Goal: Book appointment/travel/reservation

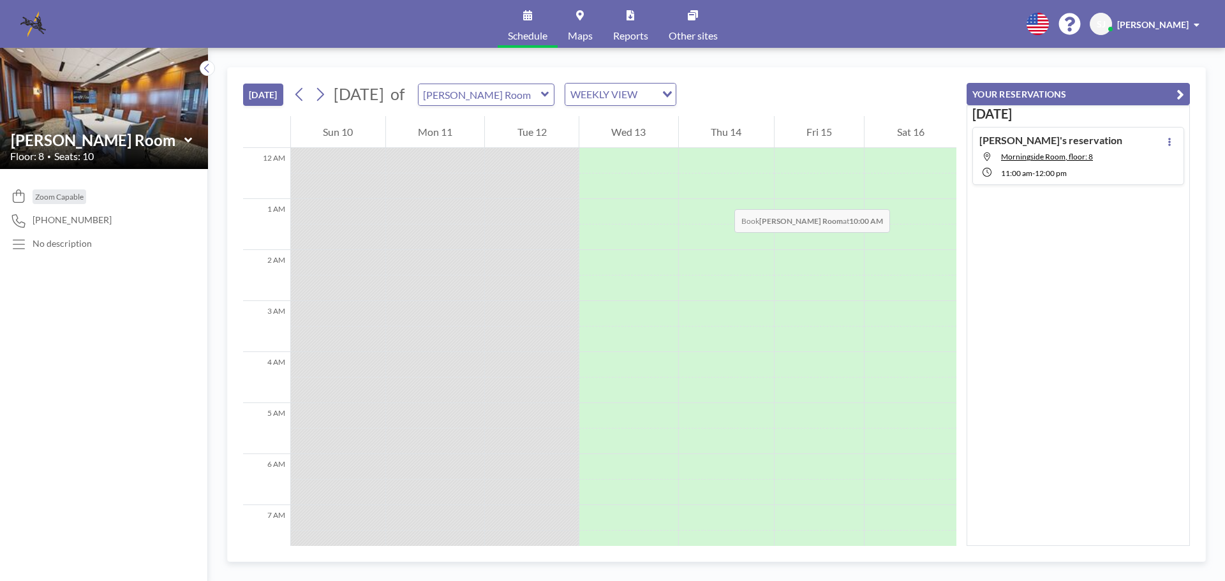
scroll to position [485, 0]
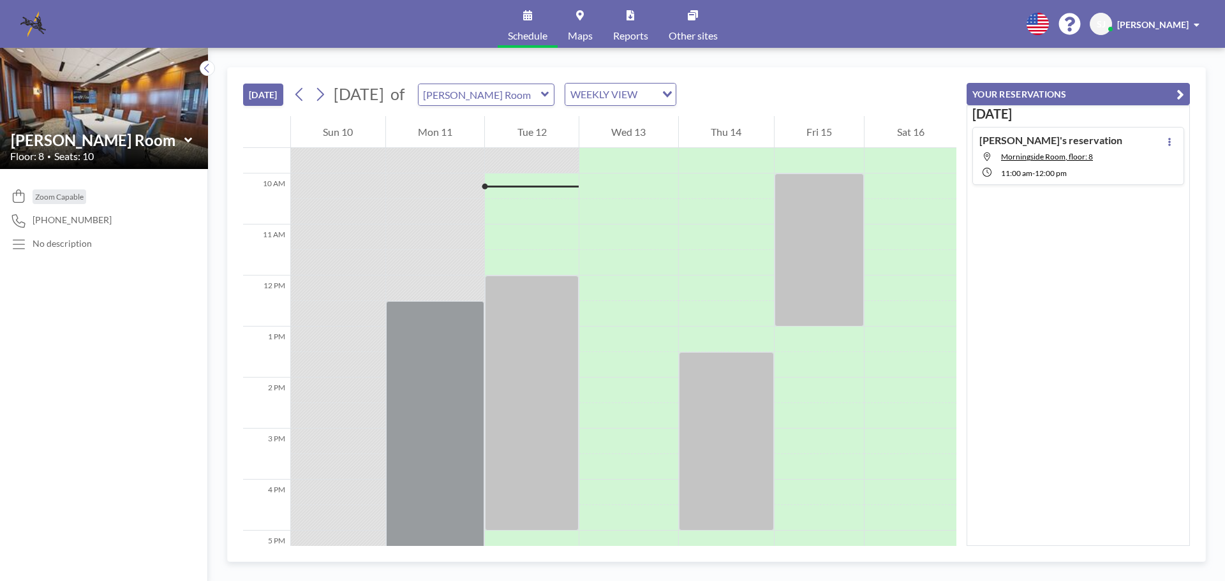
click at [191, 142] on div "[PERSON_NAME] Room" at bounding box center [104, 140] width 188 height 20
click at [188, 137] on icon at bounding box center [188, 140] width 8 height 13
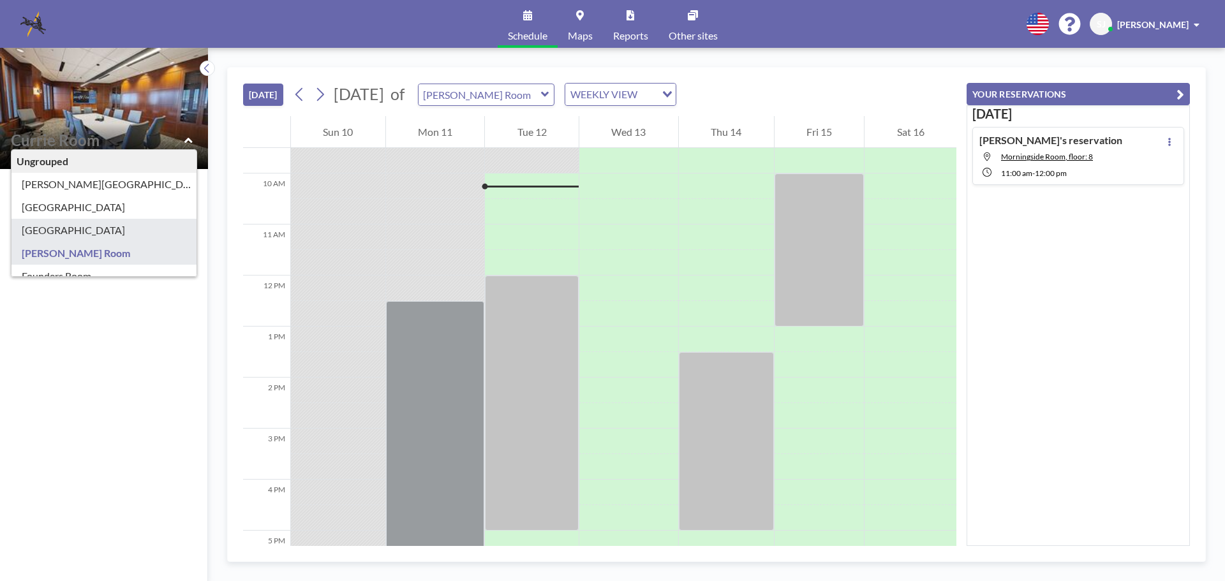
type input "[GEOGRAPHIC_DATA]"
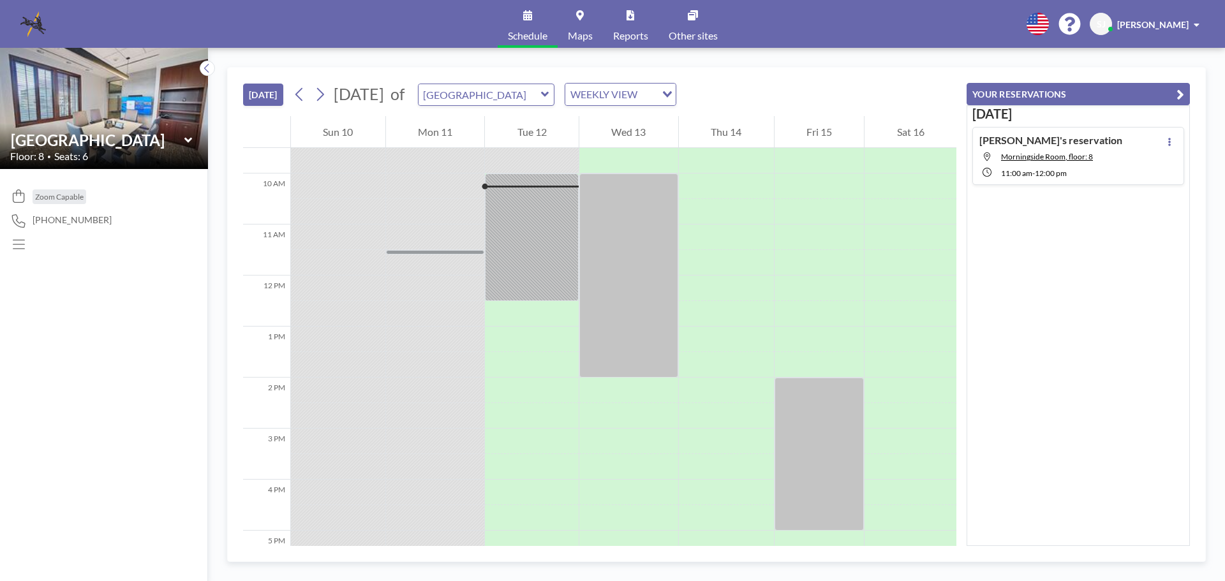
click at [191, 137] on icon at bounding box center [188, 140] width 8 height 13
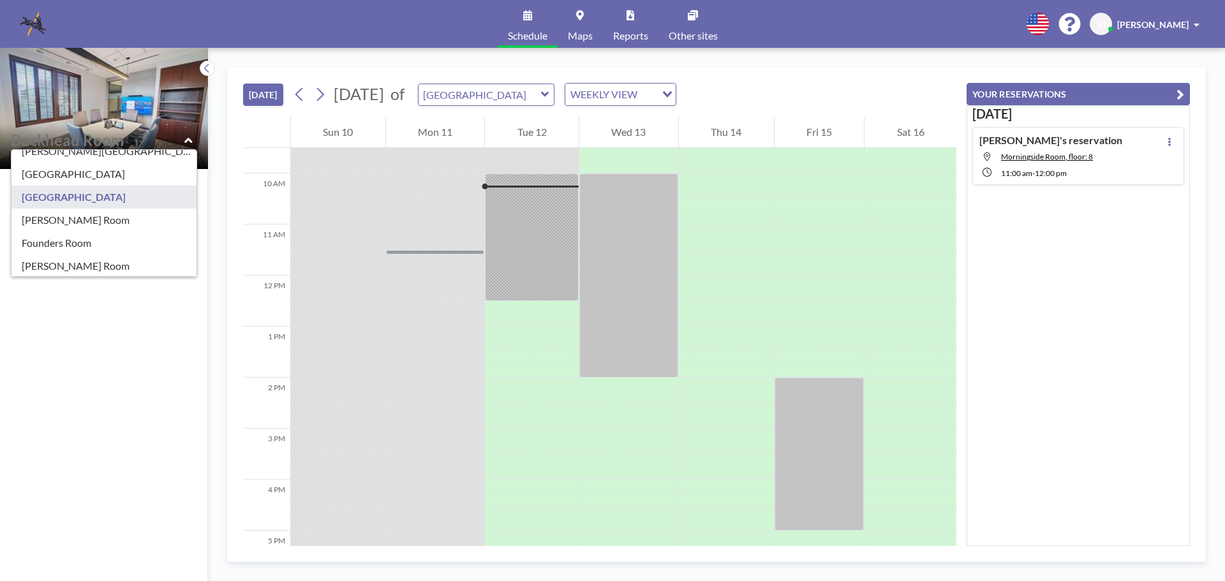
scroll to position [161, 0]
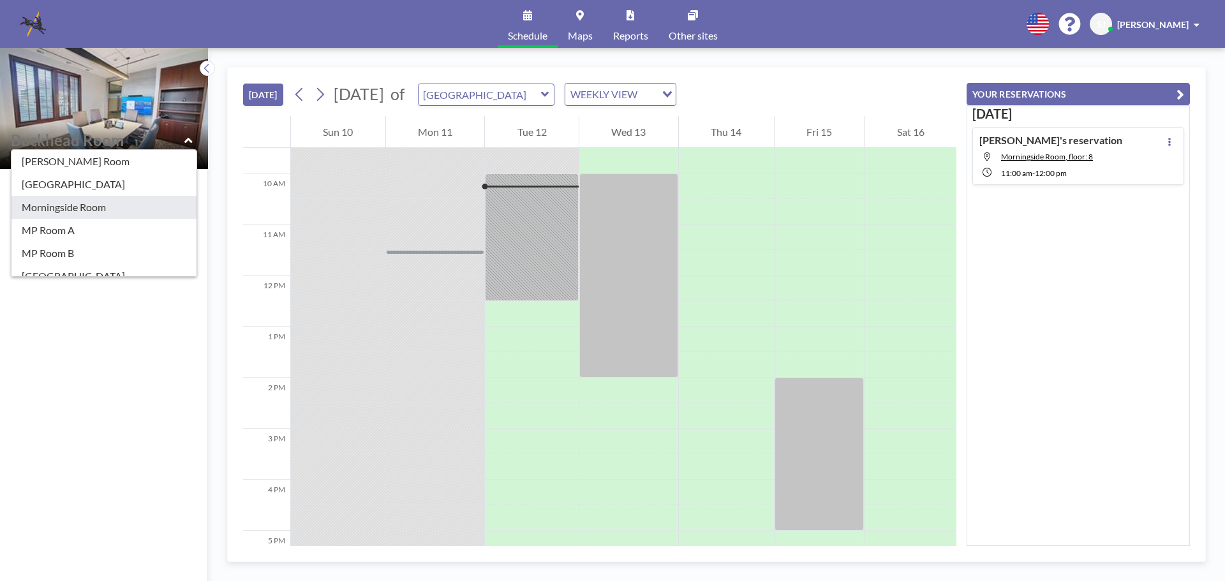
type input "Morningside Room"
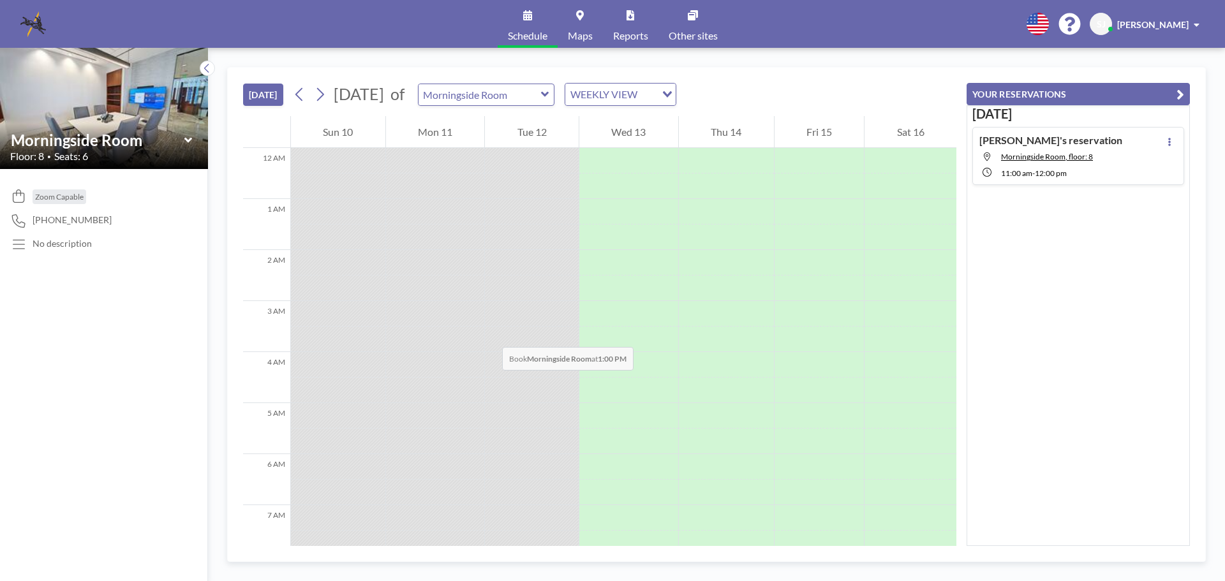
scroll to position [485, 0]
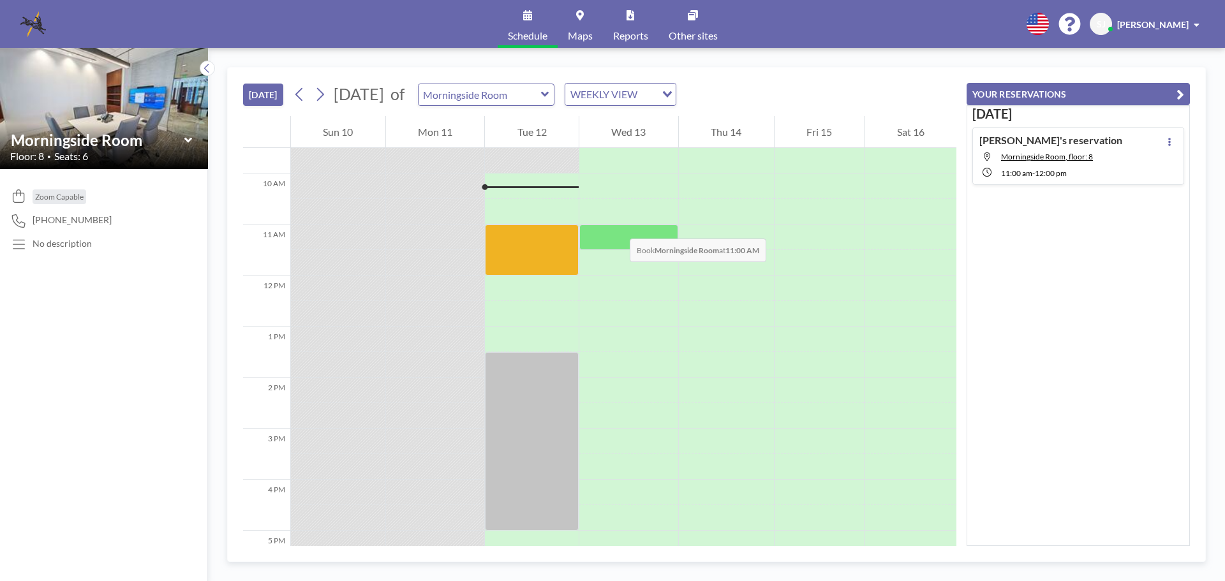
click at [617, 226] on div at bounding box center [628, 238] width 99 height 26
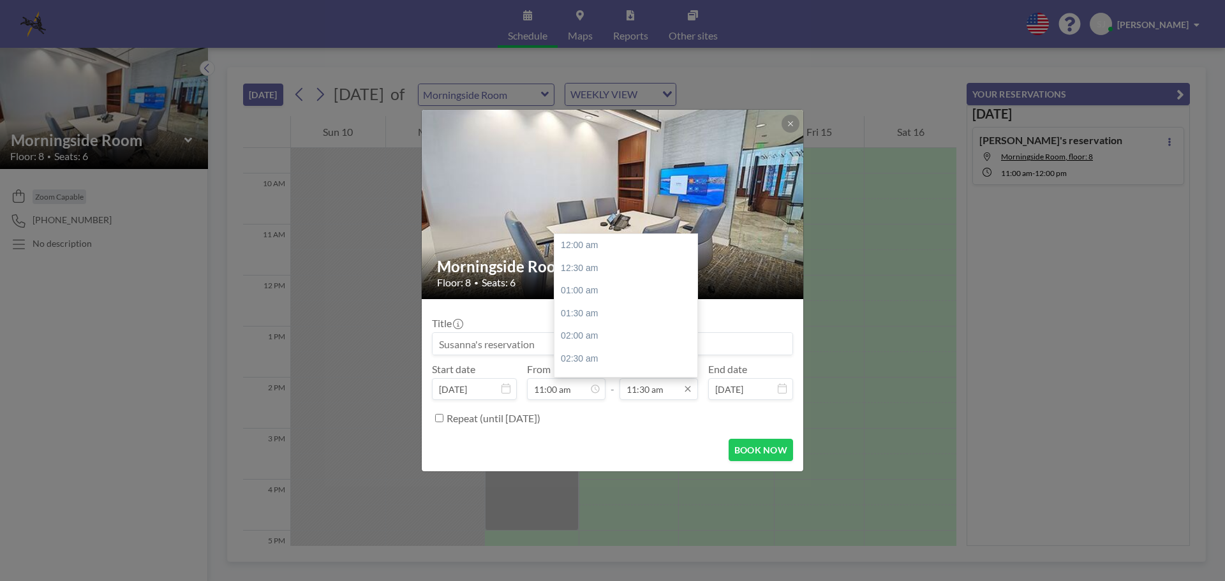
scroll to position [523, 0]
click at [582, 258] on div "12:00 pm" at bounding box center [629, 268] width 149 height 23
type input "12:00 pm"
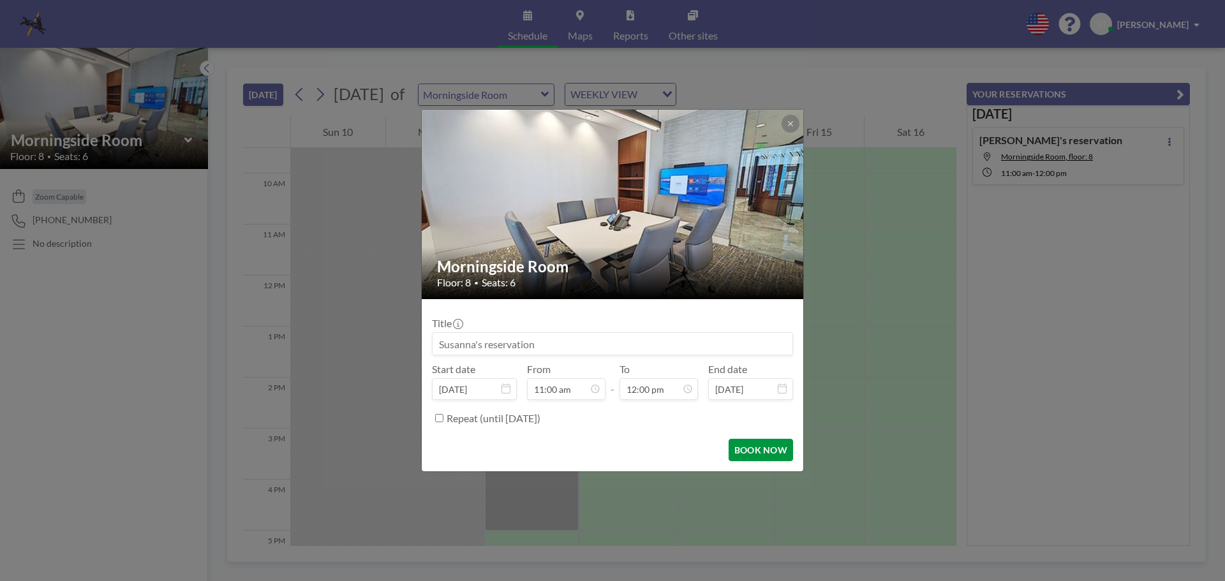
click at [754, 452] on button "BOOK NOW" at bounding box center [761, 450] width 64 height 22
